Goal: Task Accomplishment & Management: Manage account settings

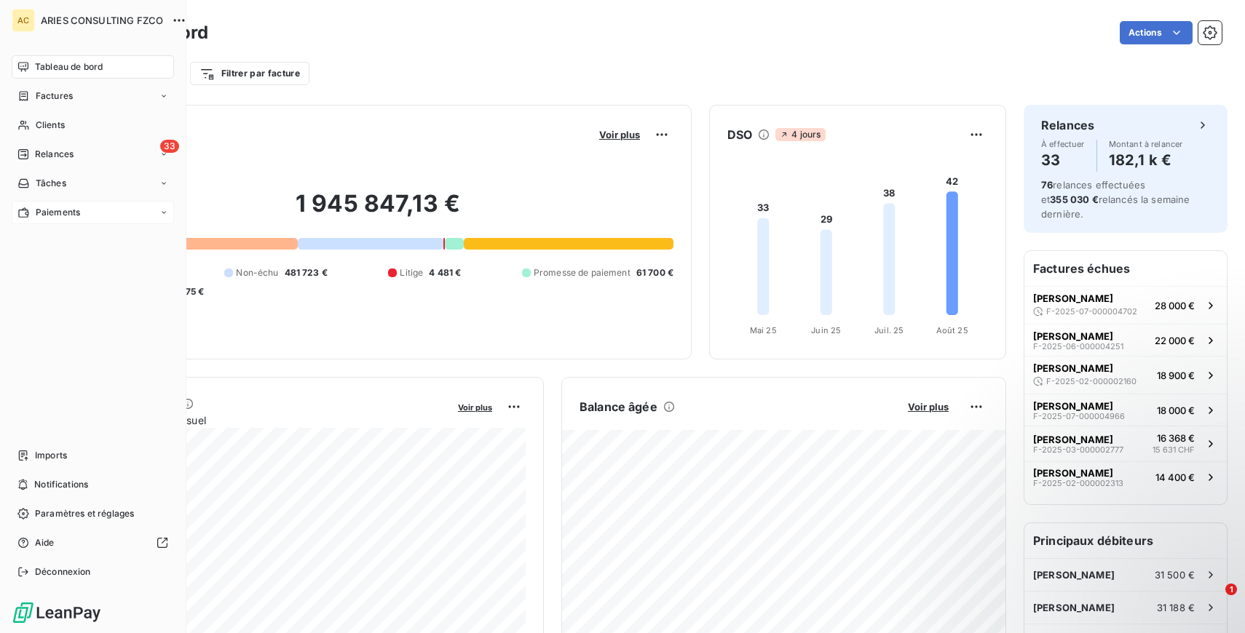
click at [25, 210] on icon at bounding box center [23, 212] width 10 height 10
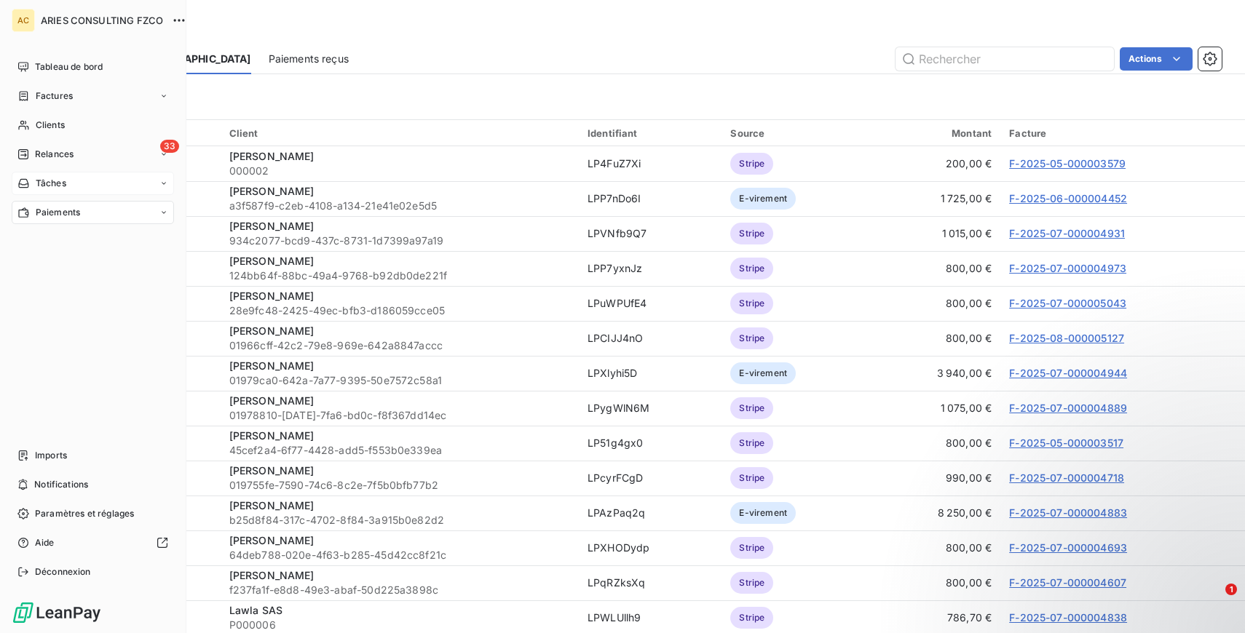
click at [80, 180] on div "Tâches" at bounding box center [93, 183] width 162 height 23
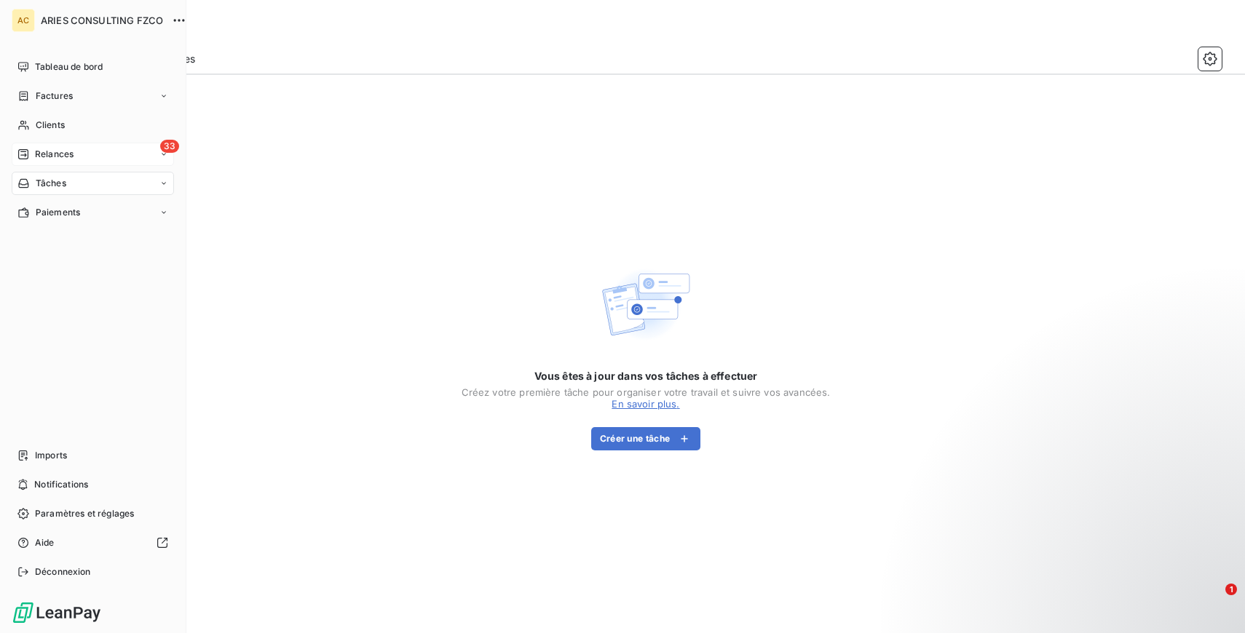
click at [66, 158] on span "Relances" at bounding box center [54, 154] width 39 height 13
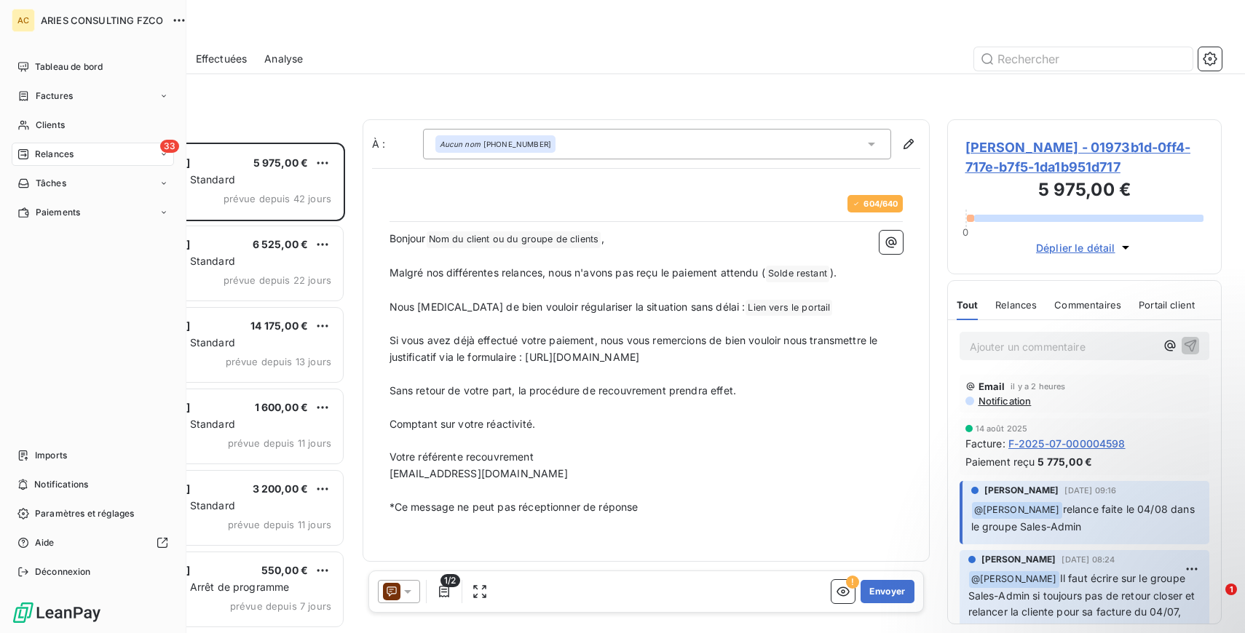
scroll to position [491, 274]
click at [66, 136] on div "Clients" at bounding box center [93, 125] width 162 height 23
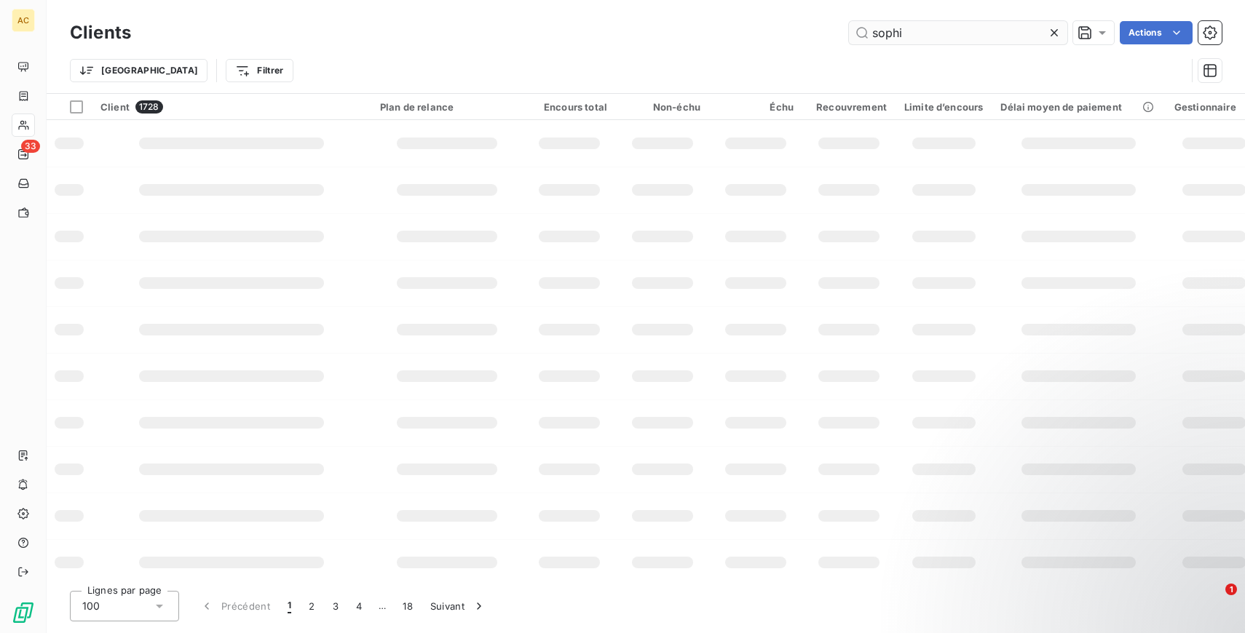
type input "[PERSON_NAME]"
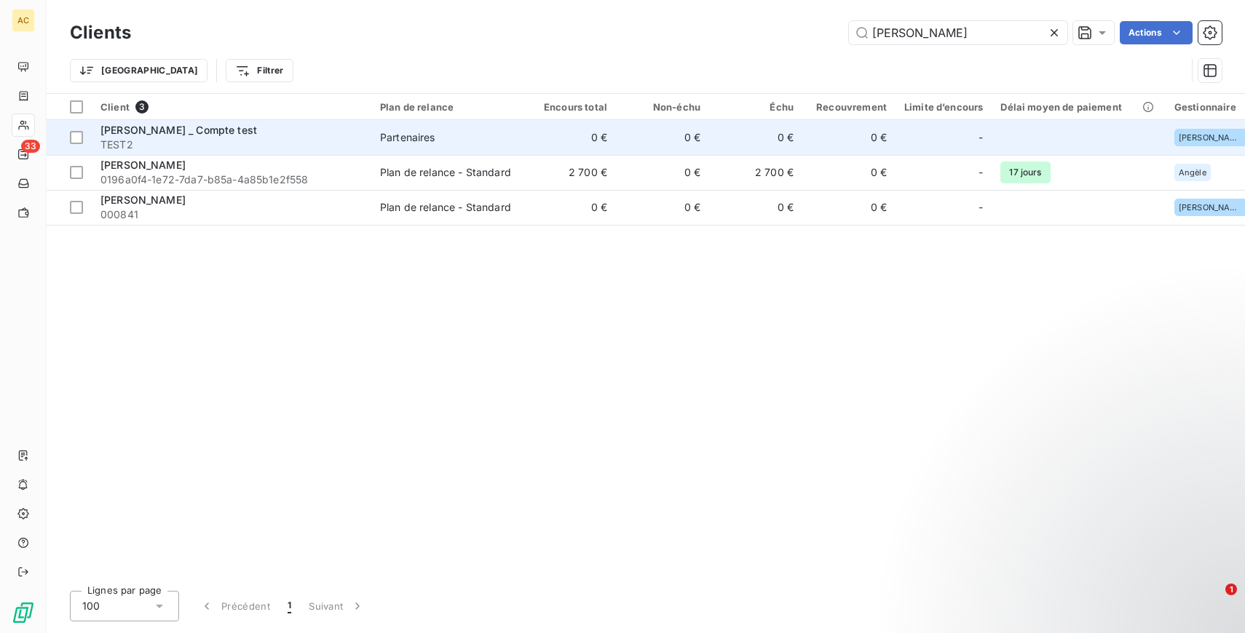
click at [199, 130] on span "[PERSON_NAME] _ Compte test" at bounding box center [178, 130] width 157 height 12
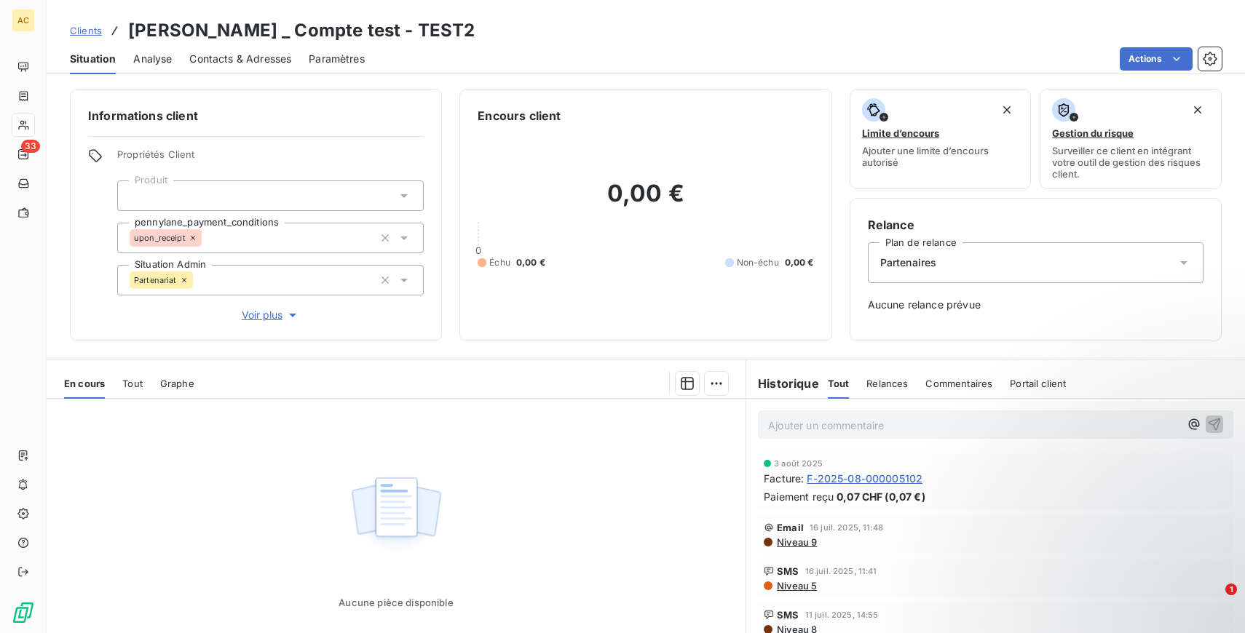
click at [229, 59] on span "Contacts & Adresses" at bounding box center [240, 59] width 102 height 15
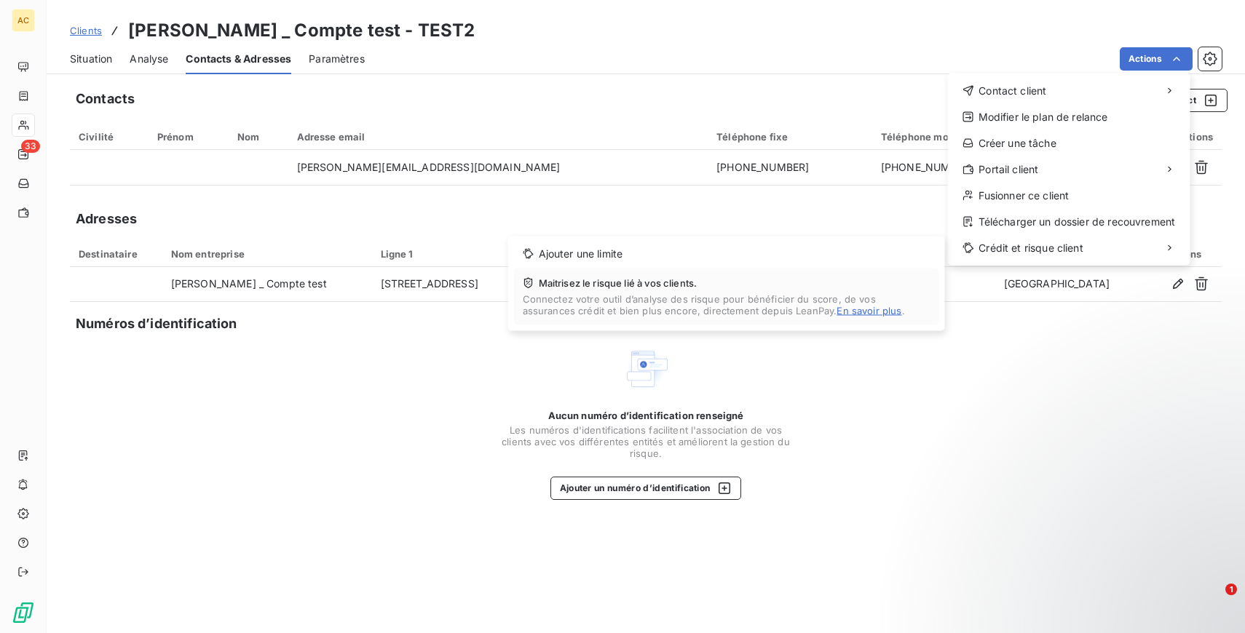
click at [430, 369] on html "AC 33 Clients [PERSON_NAME] _ Compte test - TEST2 Situation Analyse Contacts & …" at bounding box center [622, 316] width 1245 height 633
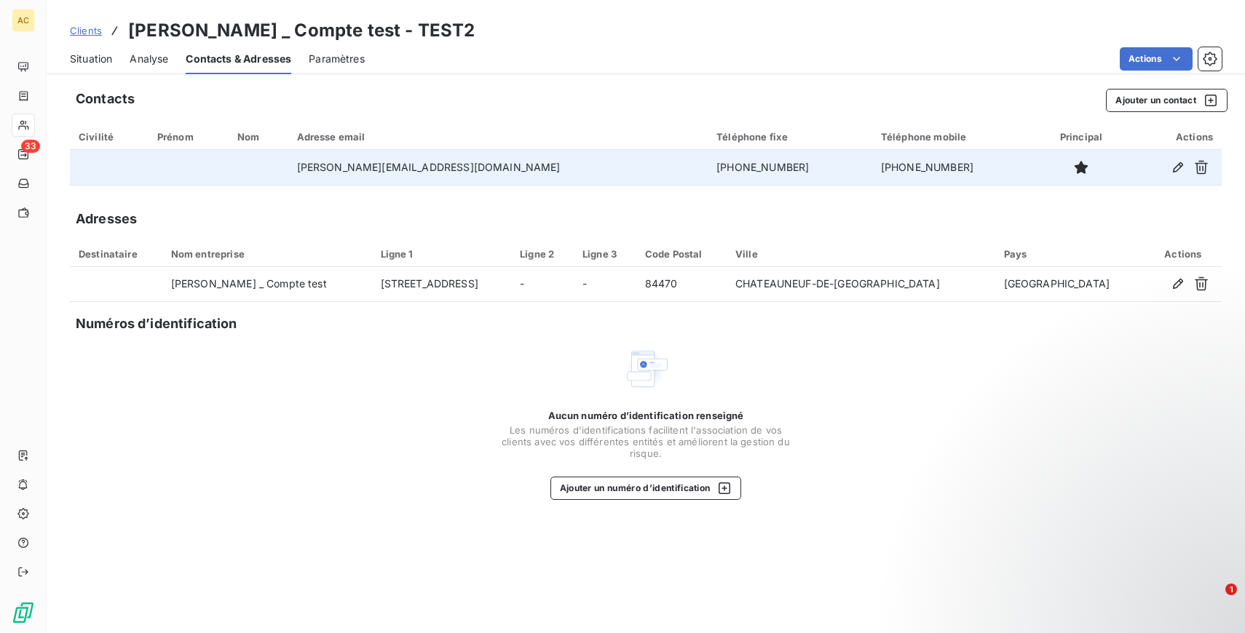
click at [872, 168] on td "[PHONE_NUMBER]" at bounding box center [954, 167] width 165 height 35
click at [1185, 171] on icon "button" at bounding box center [1178, 167] width 15 height 15
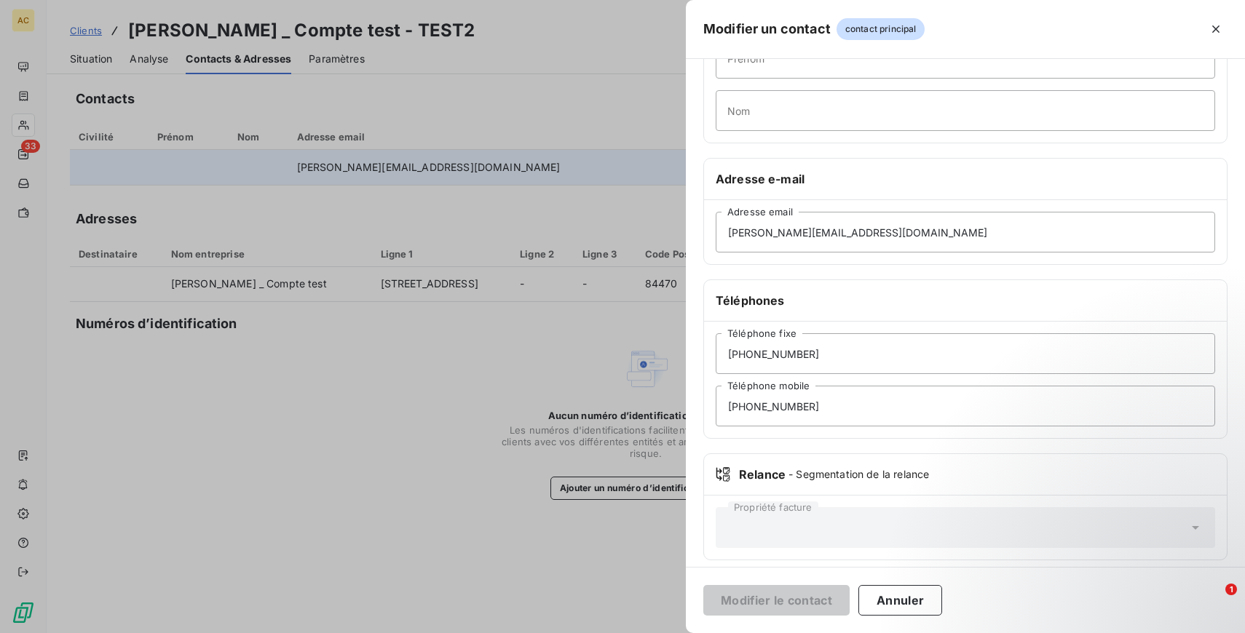
scroll to position [151, 0]
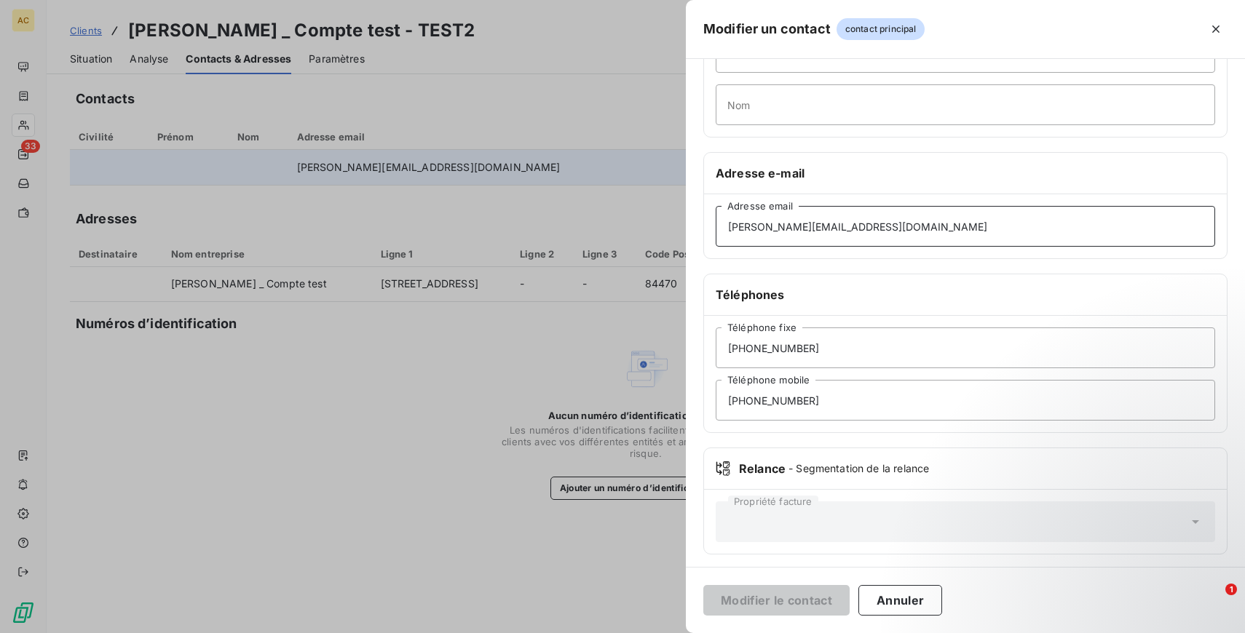
drag, startPoint x: 759, startPoint y: 224, endPoint x: 681, endPoint y: 226, distance: 78.7
click at [681, 633] on div "Modifier un contact contact principal Informations générales Civilité Prénom No…" at bounding box center [622, 633] width 1245 height 0
type input "[EMAIL_ADDRESS][DOMAIN_NAME]"
drag, startPoint x: 863, startPoint y: 345, endPoint x: 636, endPoint y: 341, distance: 227.2
click at [636, 633] on div "Modifier un contact contact principal Informations générales Civilité Prénom No…" at bounding box center [622, 633] width 1245 height 0
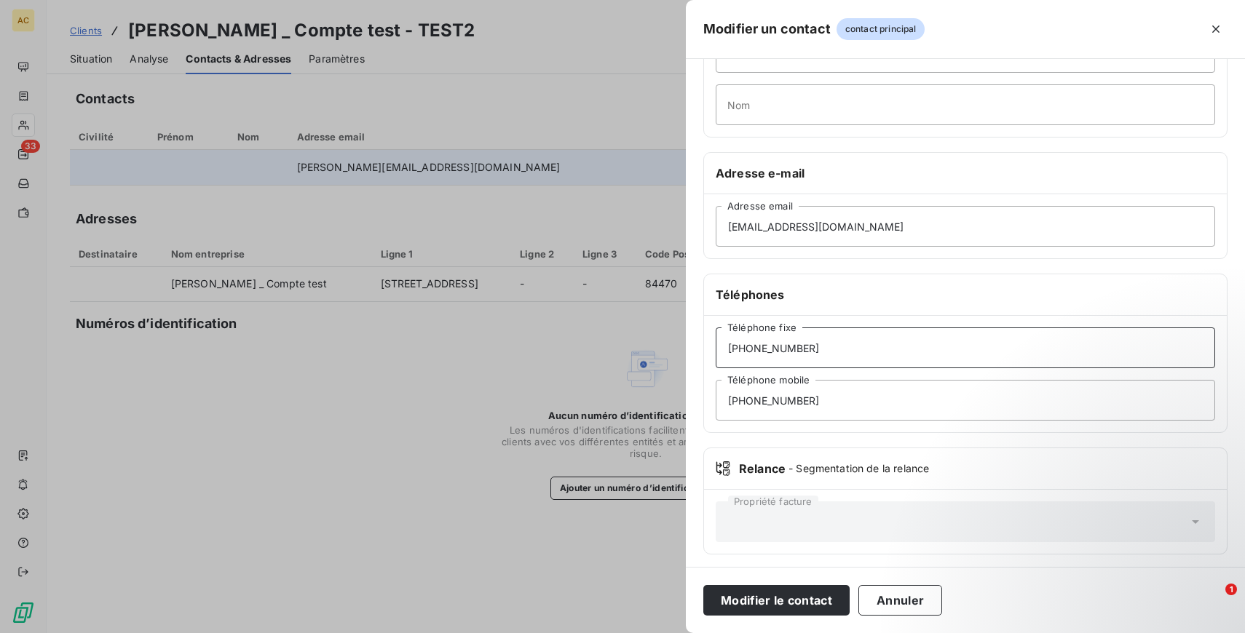
type input "[PHONE_NUMBER]"
drag, startPoint x: 831, startPoint y: 396, endPoint x: 585, endPoint y: 401, distance: 246.1
click at [585, 633] on div "Modifier un contact contact principal Informations générales Civilité Prénom No…" at bounding box center [622, 633] width 1245 height 0
paste input "67236058"
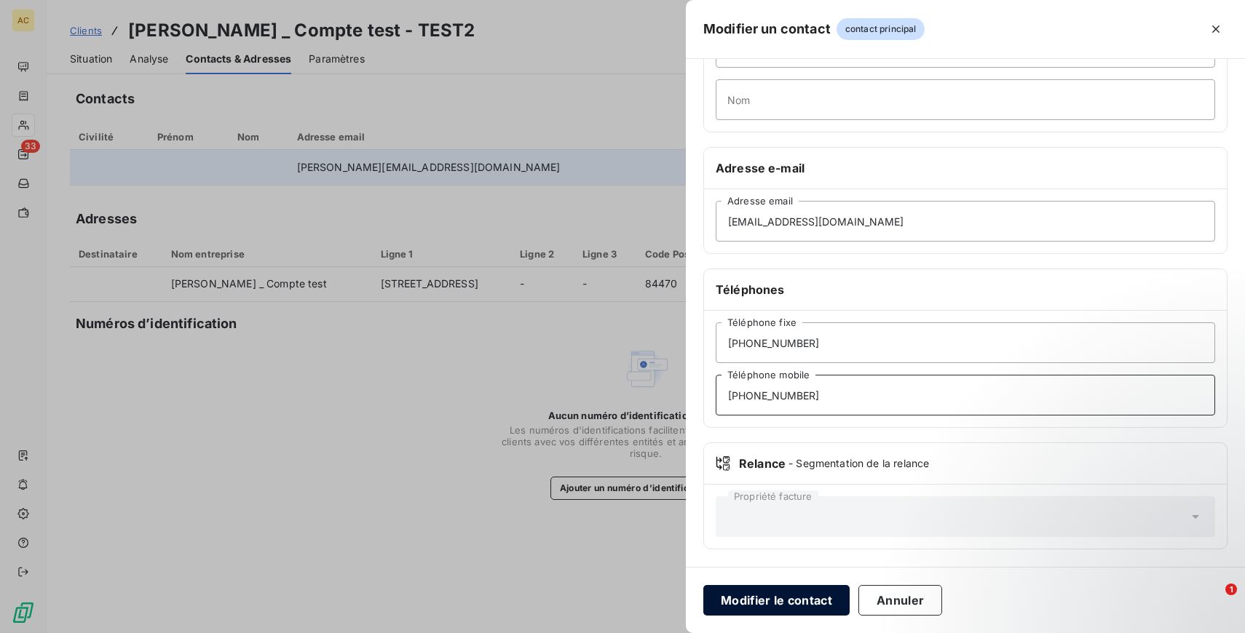
type input "[PHONE_NUMBER]"
click at [765, 601] on button "Modifier le contact" at bounding box center [776, 600] width 146 height 31
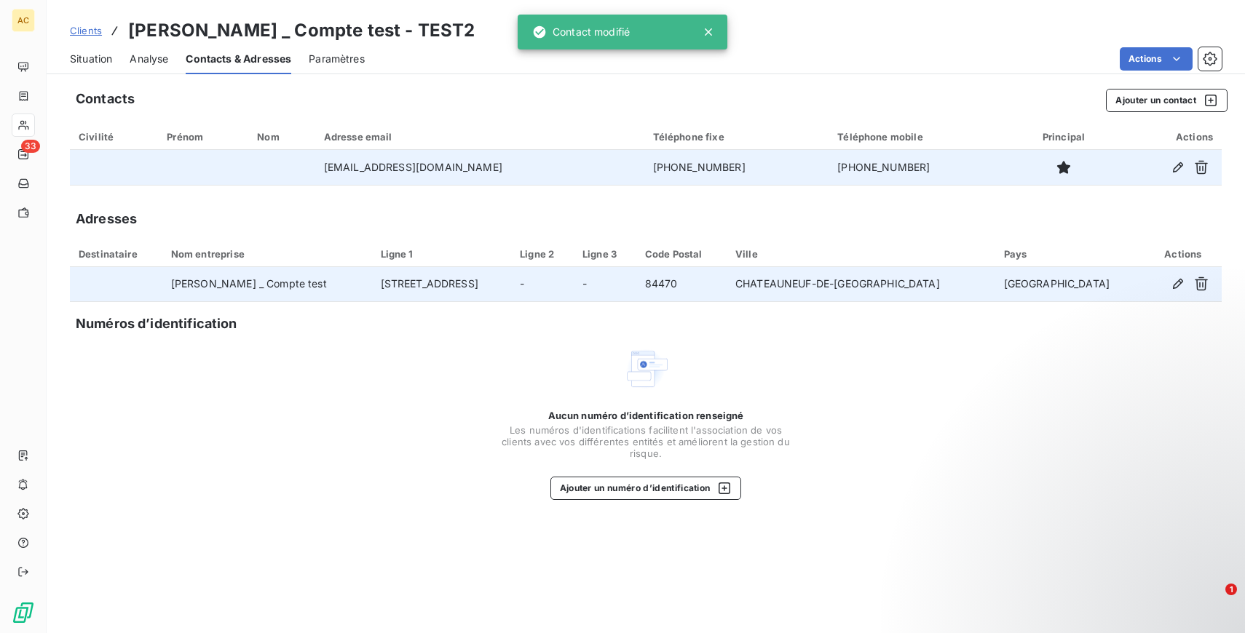
click at [290, 279] on td "[PERSON_NAME] _ Compte test" at bounding box center [267, 284] width 210 height 35
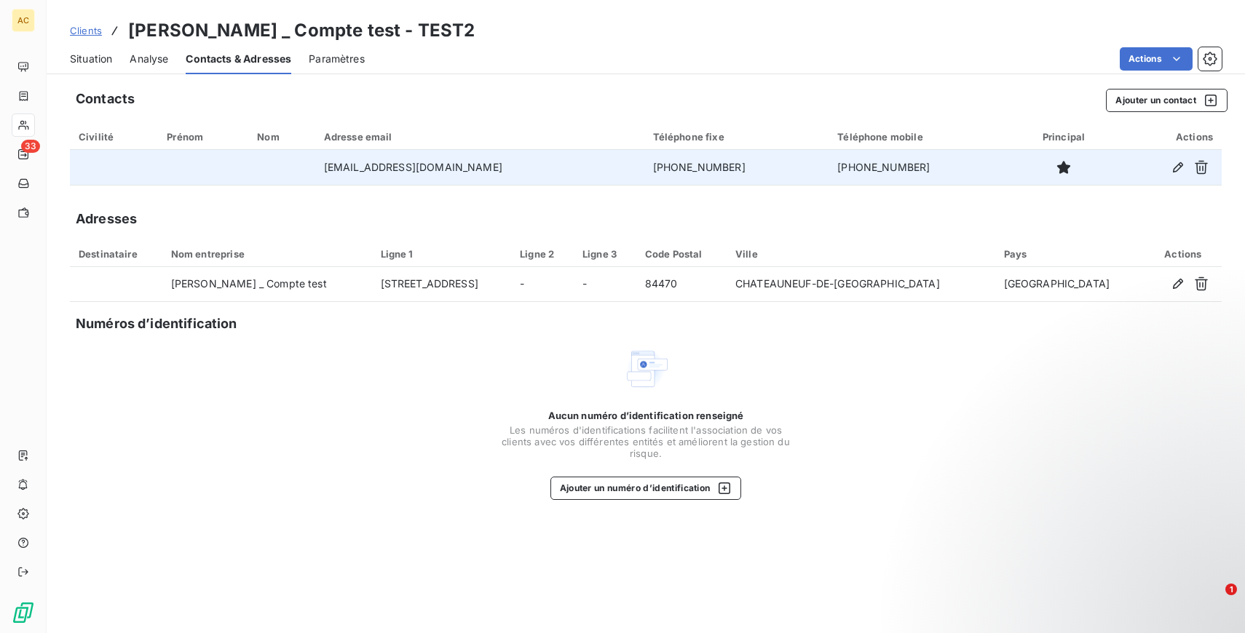
click at [79, 60] on span "Situation" at bounding box center [91, 59] width 42 height 15
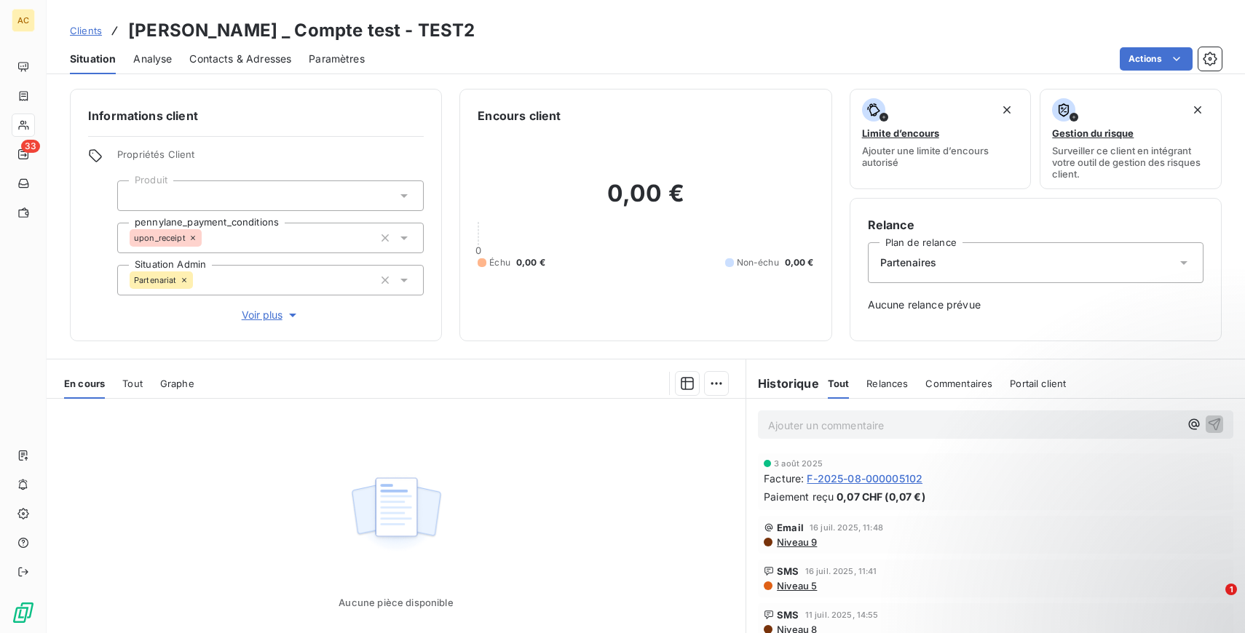
click at [1024, 272] on div "Partenaires" at bounding box center [1036, 262] width 336 height 41
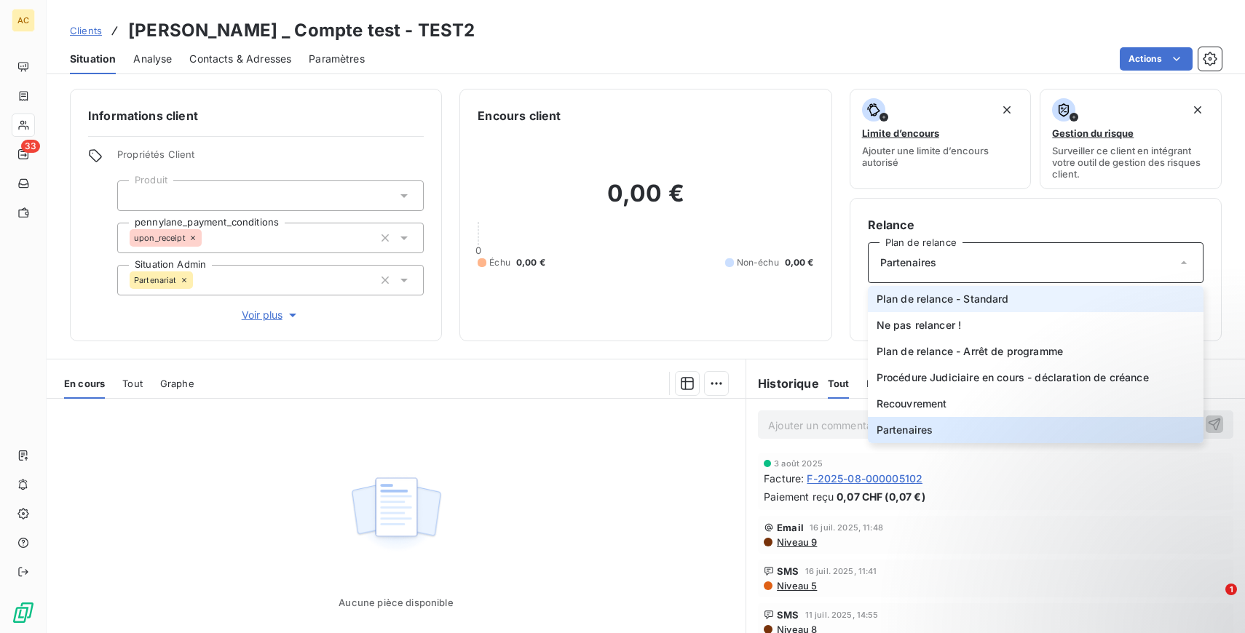
click at [988, 303] on span "Plan de relance - Standard" at bounding box center [943, 299] width 133 height 15
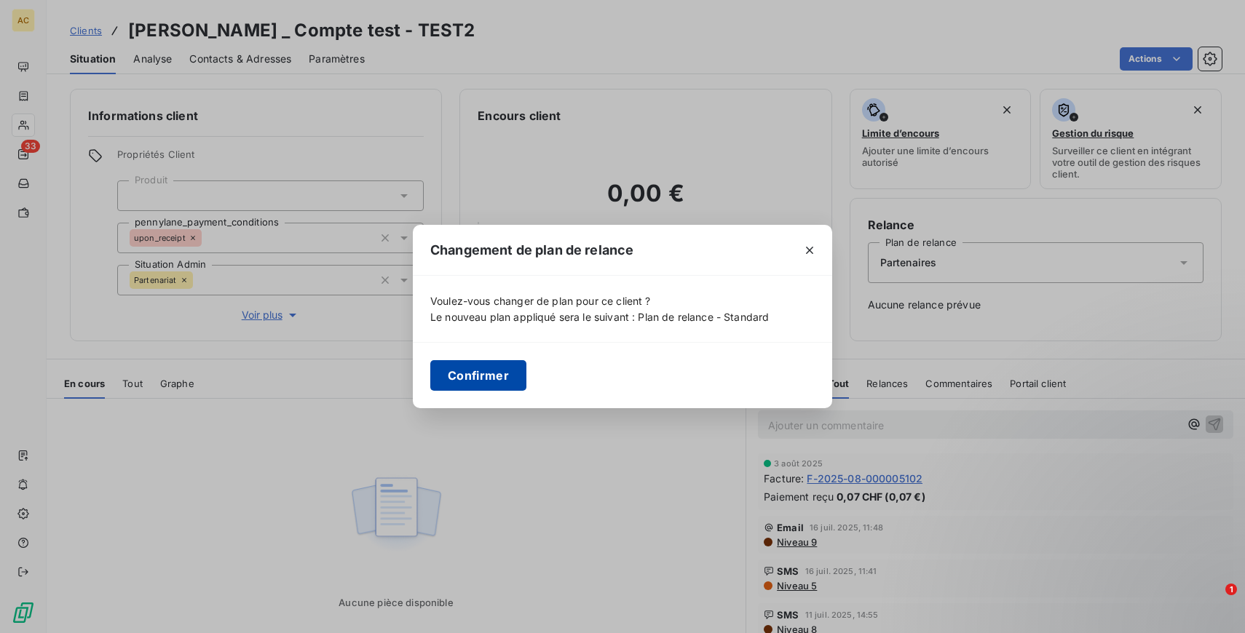
click at [494, 366] on button "Confirmer" at bounding box center [478, 375] width 96 height 31
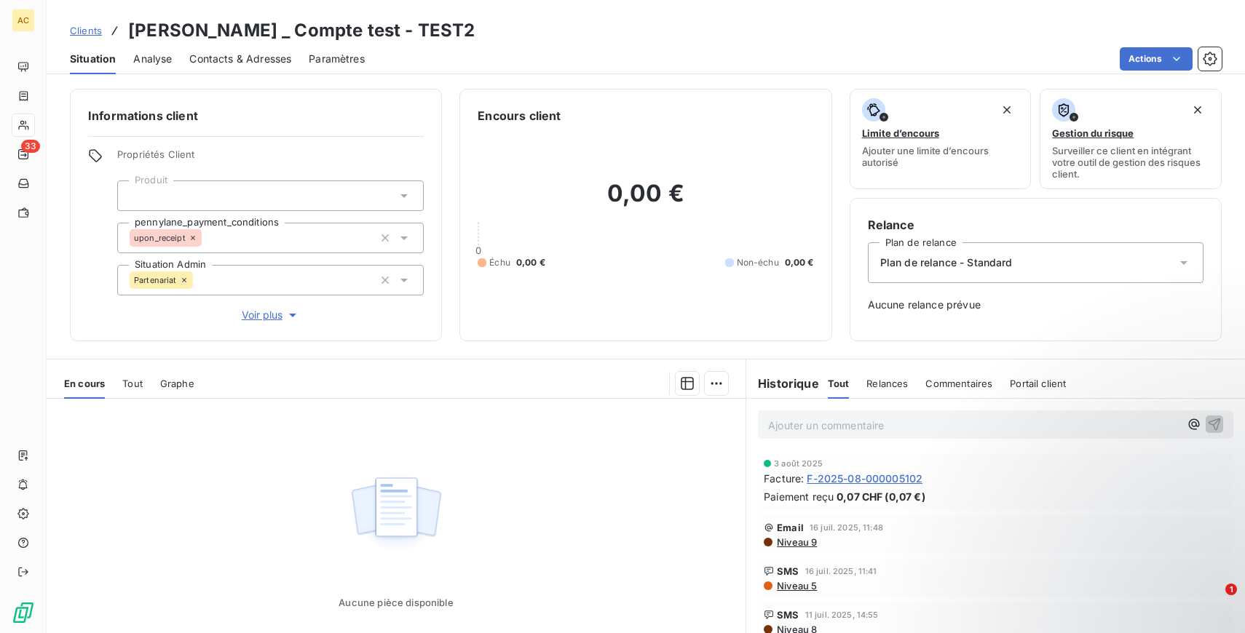
click at [141, 382] on span "Tout" at bounding box center [132, 384] width 20 height 12
click at [141, 382] on span "Tout" at bounding box center [133, 384] width 22 height 12
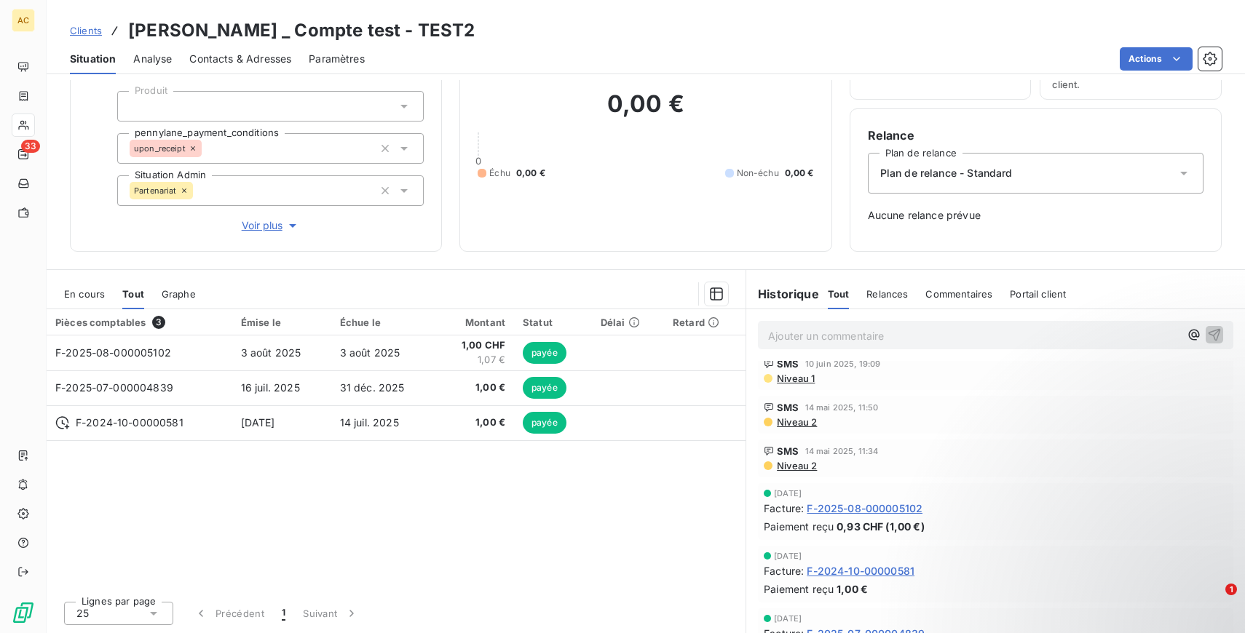
scroll to position [417, 0]
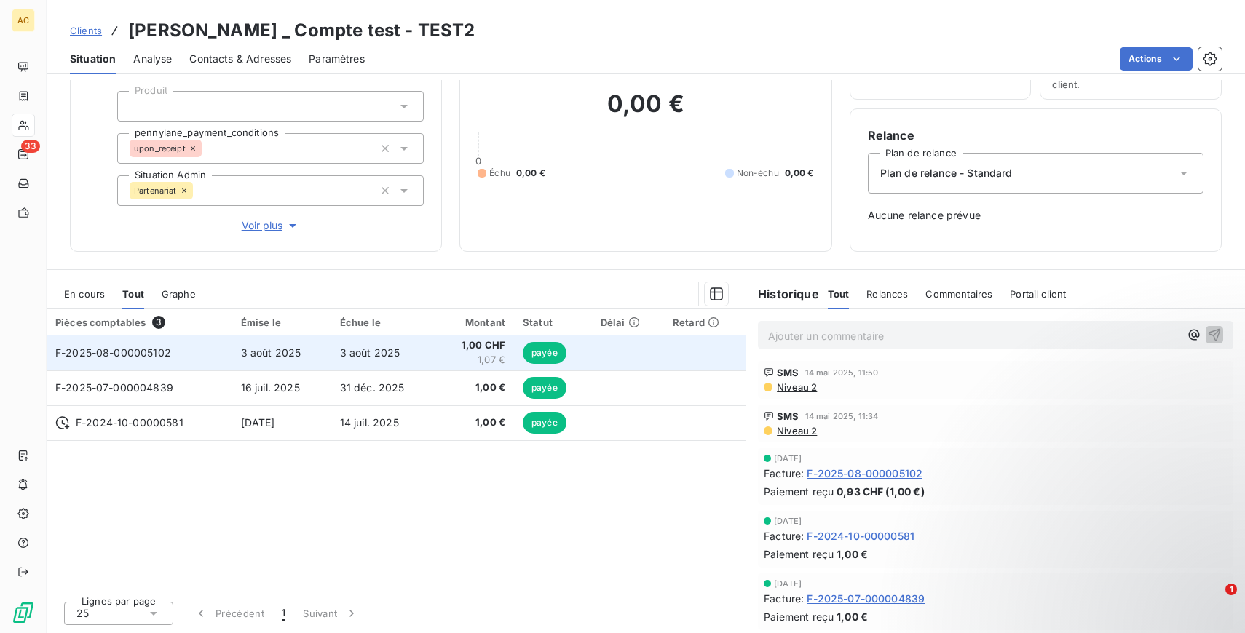
click at [590, 356] on td "payée" at bounding box center [553, 353] width 78 height 35
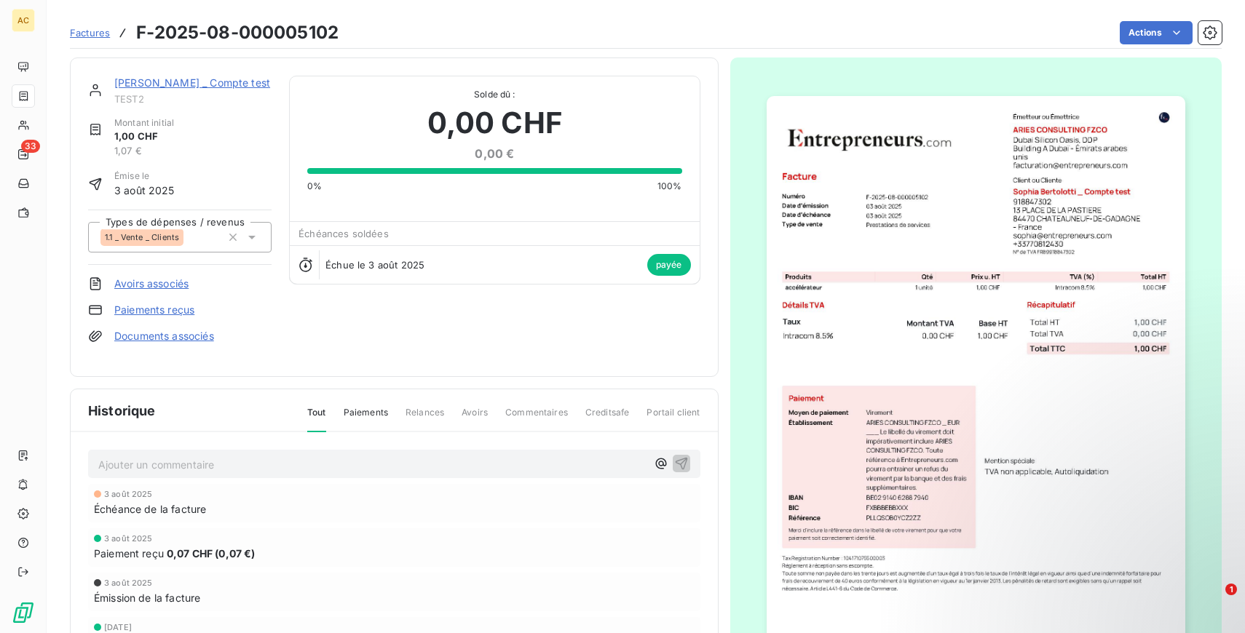
scroll to position [117, 0]
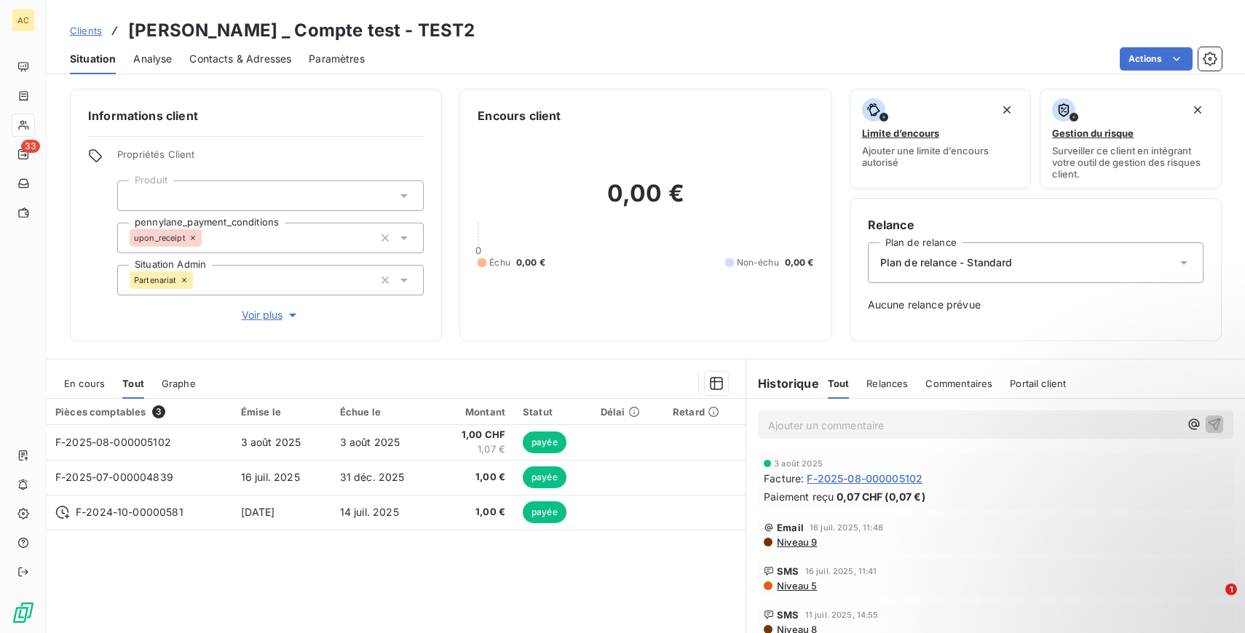
click at [1007, 265] on span "Plan de relance - Standard" at bounding box center [946, 263] width 133 height 15
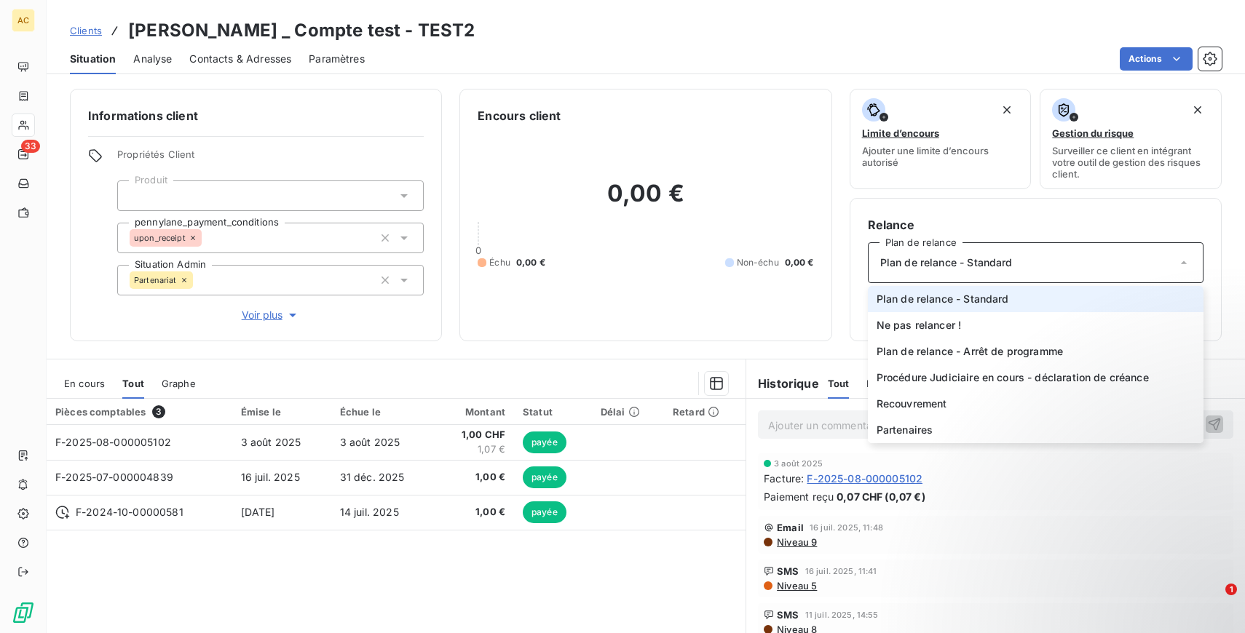
click at [1007, 265] on span "Plan de relance - Standard" at bounding box center [946, 263] width 133 height 15
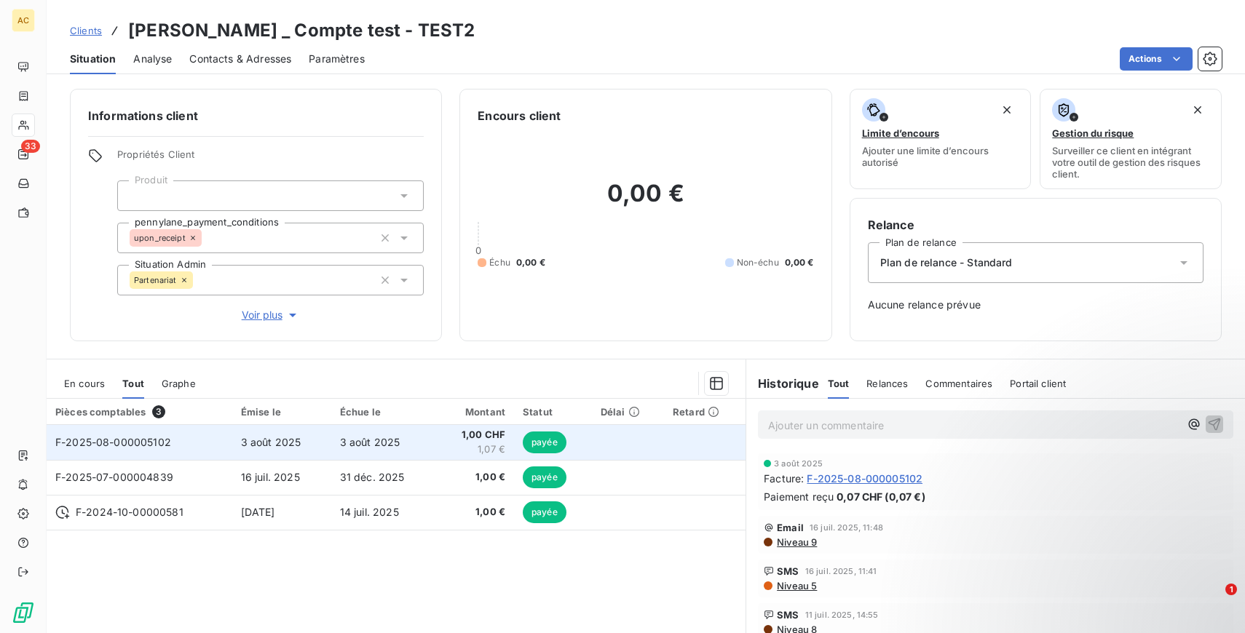
click at [499, 440] on span "1,00 CHF" at bounding box center [475, 435] width 60 height 15
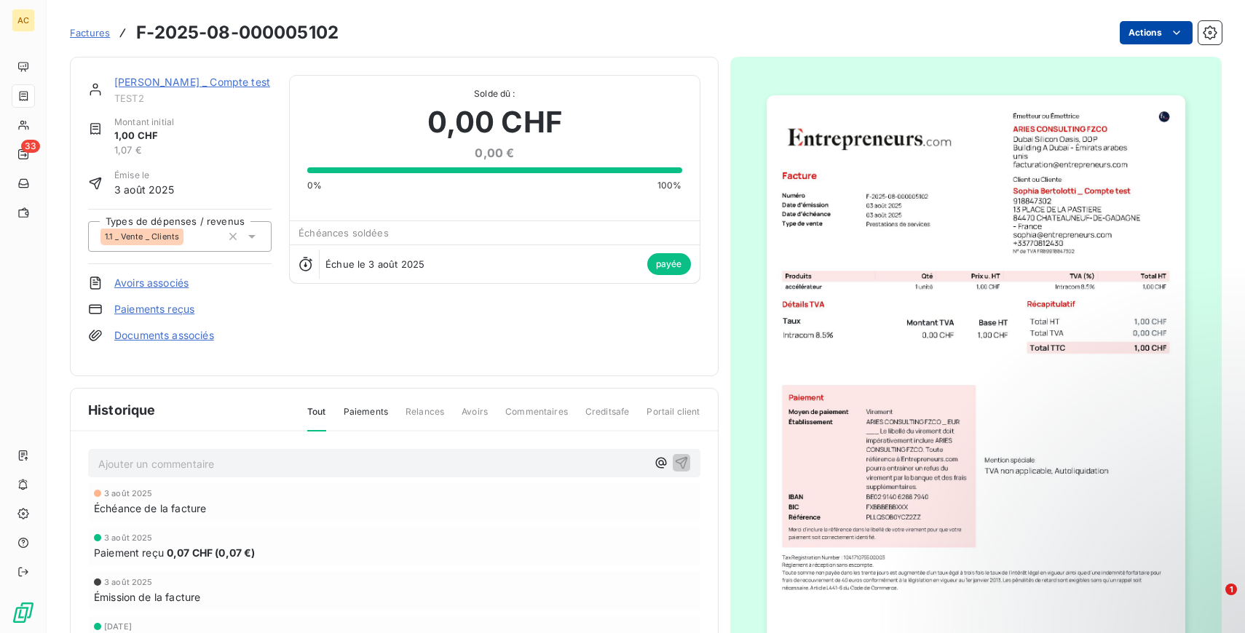
click at [1160, 33] on html "AC 33 Factures F-2025-08-000005102 Actions [PERSON_NAME] _ Compte test TEST2 Mo…" at bounding box center [622, 316] width 1245 height 633
